Goal: Communication & Community: Participate in discussion

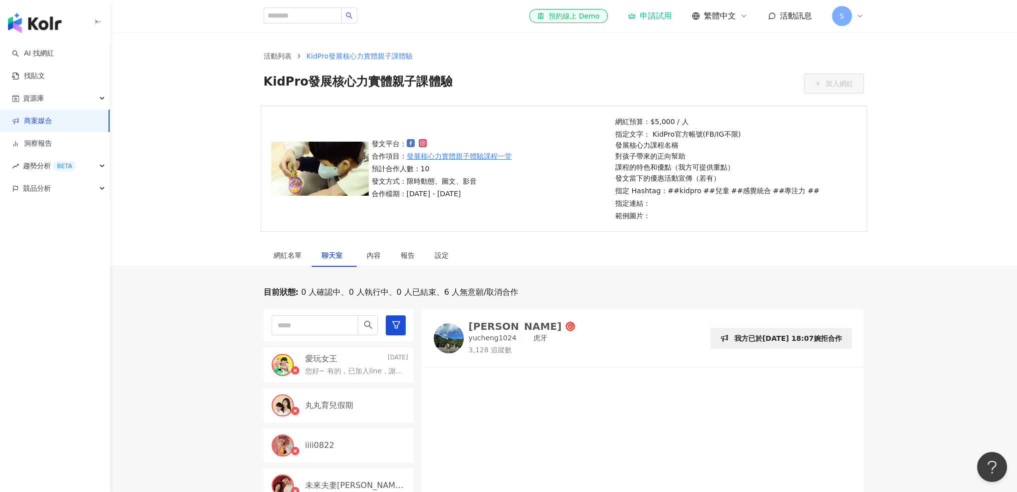
click at [388, 360] on p "[DATE]" at bounding box center [398, 358] width 21 height 11
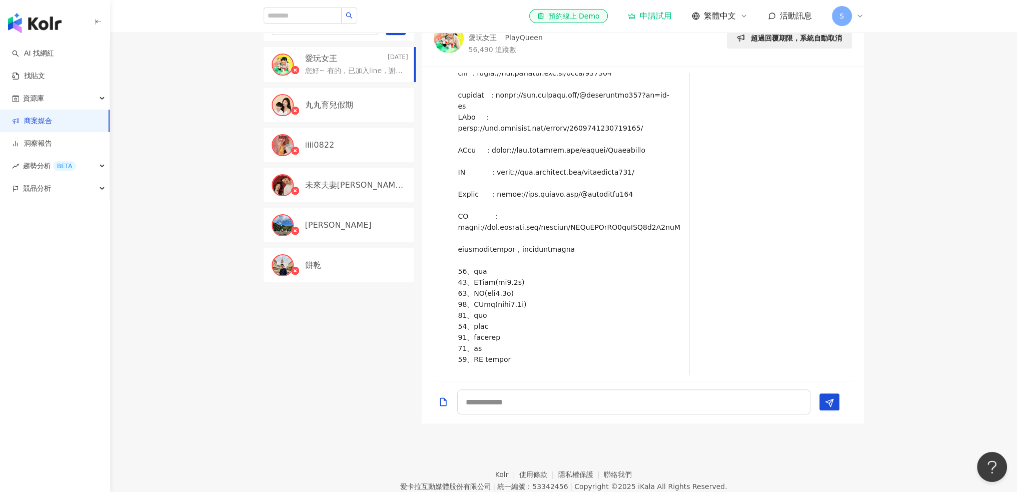
scroll to position [800, 0]
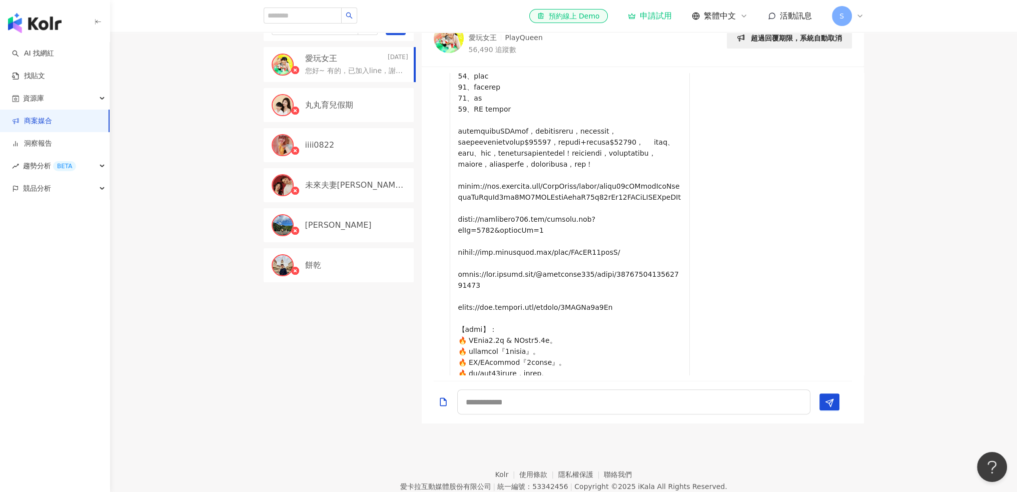
click at [764, 301] on div "[DATE] 13:54" at bounding box center [651, 81] width 402 height 764
click at [799, 458] on footer "Kolr 使用條款 隱私權保護 聯絡我們 愛卡拉互動媒體股份有限公司 | 統一編號：53342456 | Copyright © 2025 iKala All…" at bounding box center [563, 478] width 907 height 111
click at [721, 396] on textarea at bounding box center [633, 401] width 353 height 25
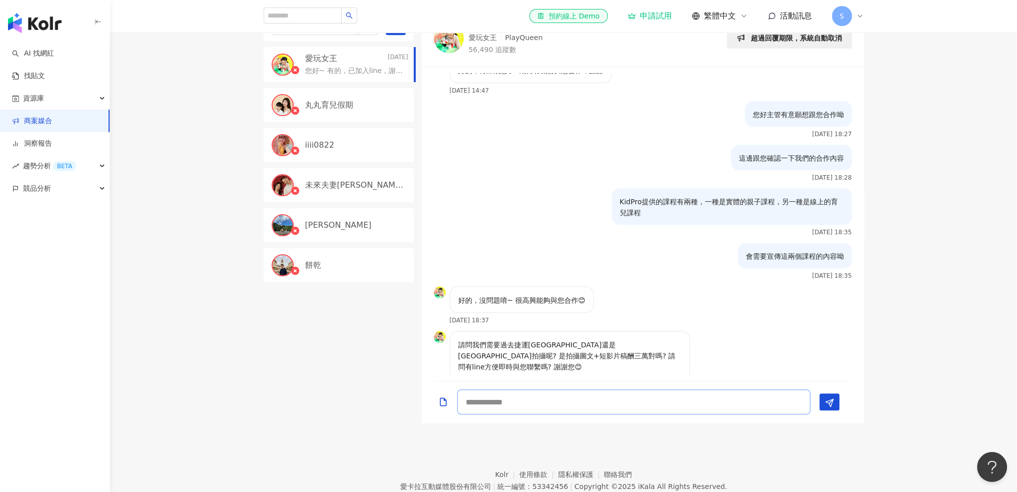
scroll to position [1574, 0]
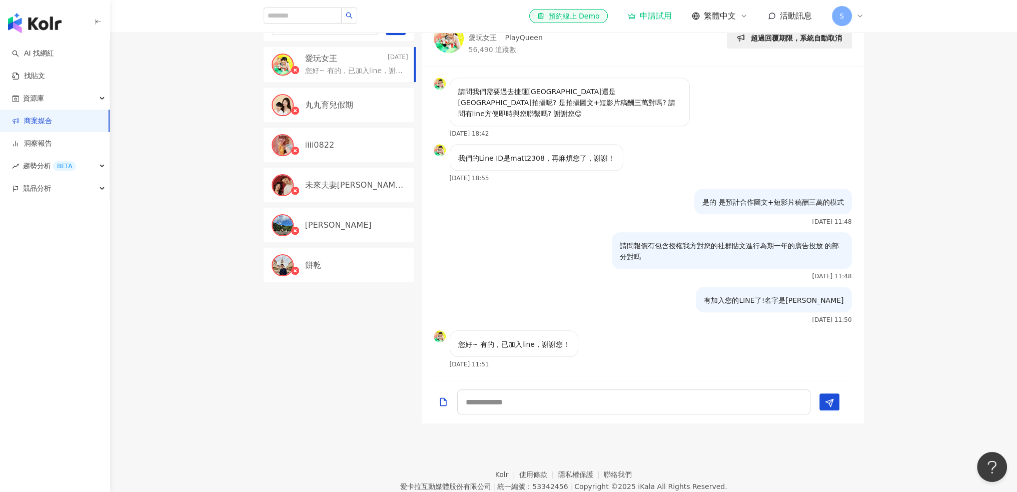
drag, startPoint x: 875, startPoint y: 191, endPoint x: 939, endPoint y: 118, distance: 96.4
click at [940, 118] on div "目前狀態 : 0 人確認中、0 人執行中、0 人已結束、6 人無意願/取消合作 愛玩女王 [DATE] 您好~ 有的，已加入line，謝謝您！ [PERSON…" at bounding box center [563, 204] width 907 height 437
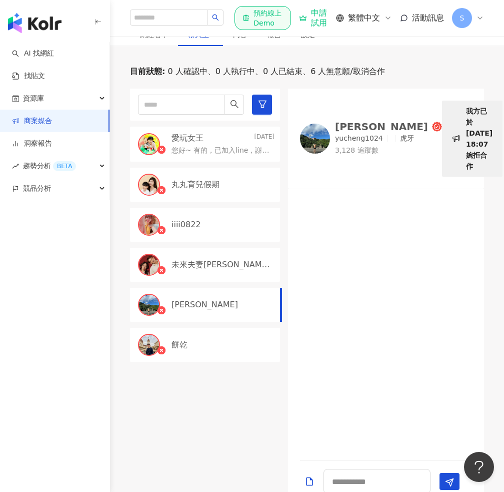
scroll to position [250, 0]
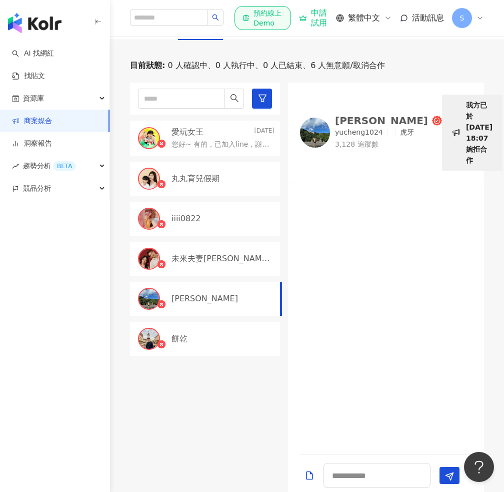
click at [228, 127] on div "愛玩女王 2025/4/15" at bounding box center [223, 132] width 103 height 11
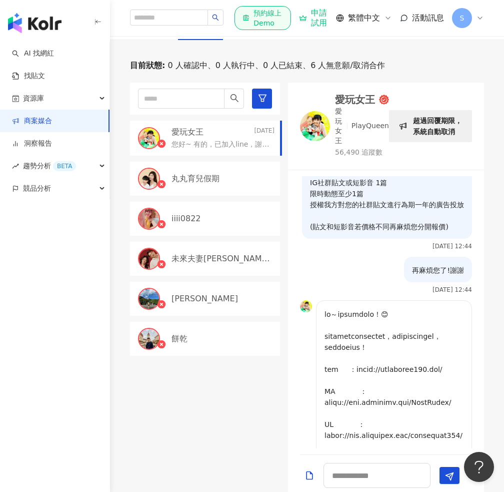
scroll to position [310, 0]
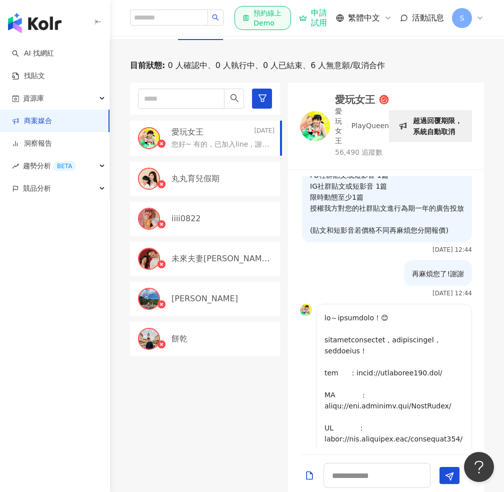
click at [239, 387] on div "愛玩女王 2025/4/15 您好~ 有的，已加入line，謝謝您！ 丸丸育兒假期 iiii0822 未來夫妻Monica & Kim 陳昱誠 餅乾" at bounding box center [209, 290] width 158 height 414
